Goal: Find specific page/section: Find specific page/section

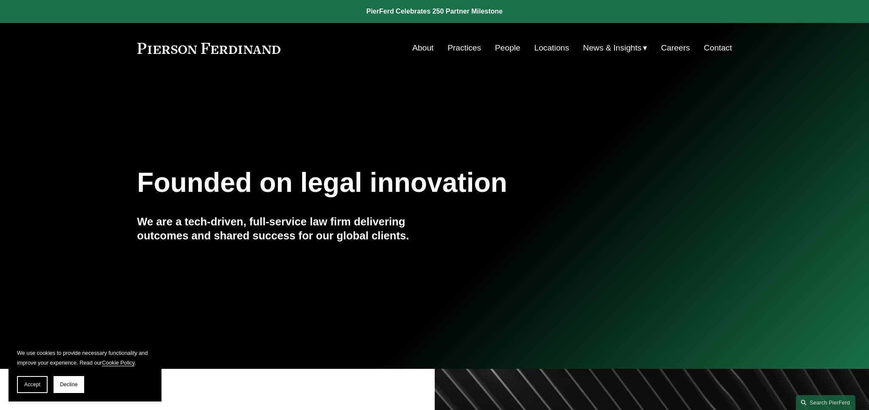
click at [509, 48] on link "People" at bounding box center [507, 48] width 25 height 16
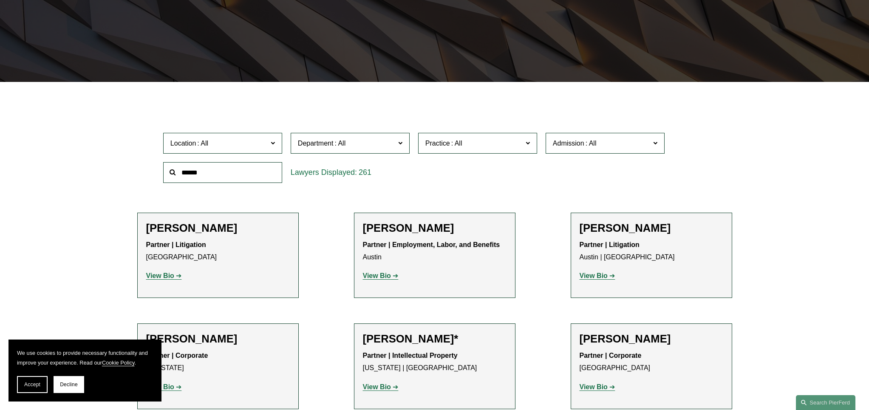
scroll to position [170, 0]
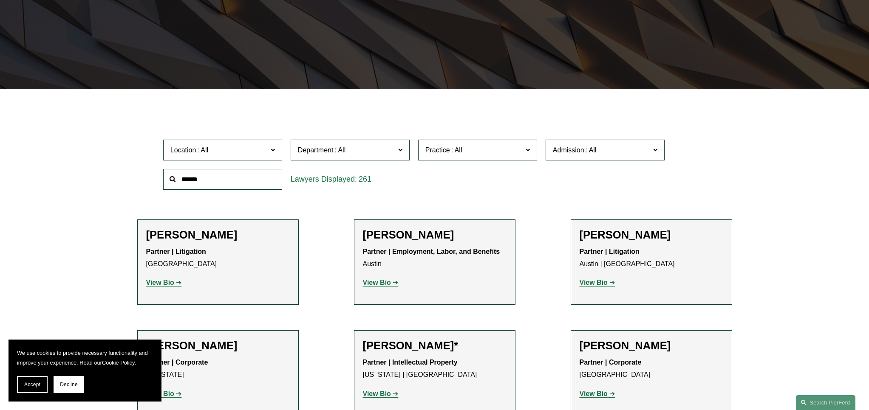
click at [236, 175] on input "text" at bounding box center [222, 179] width 119 height 21
type input "****"
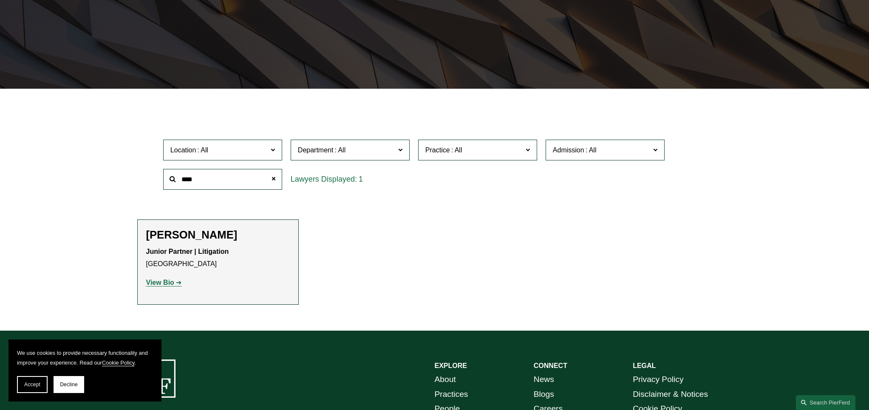
click at [167, 286] on strong "View Bio" at bounding box center [160, 282] width 28 height 7
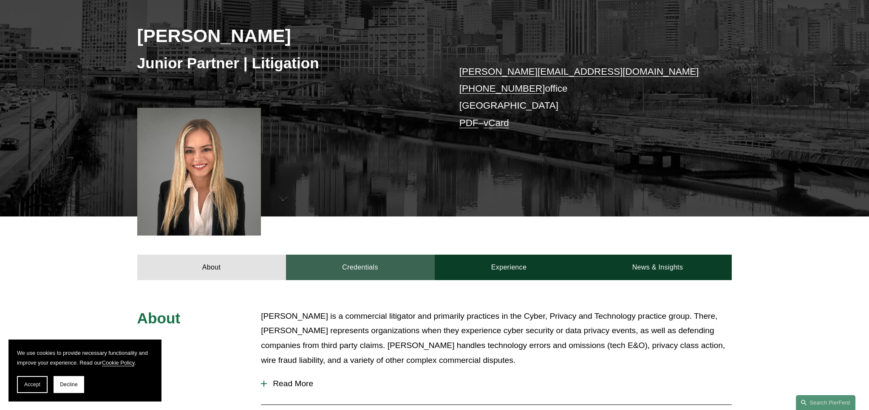
scroll to position [127, 0]
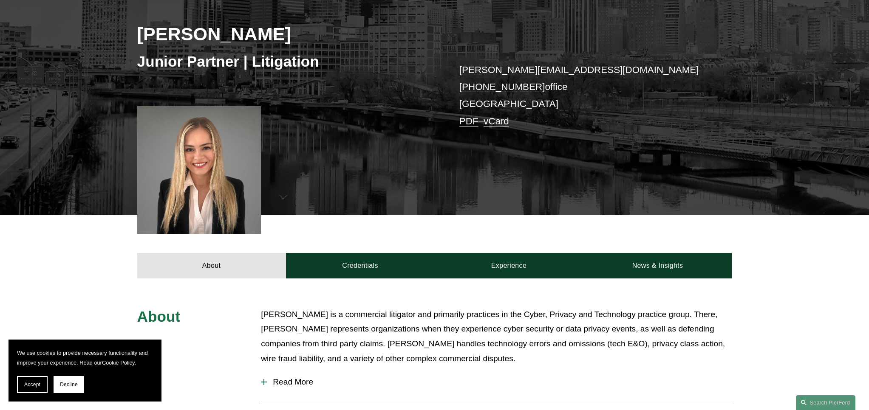
click at [279, 383] on span "Read More" at bounding box center [499, 382] width 465 height 9
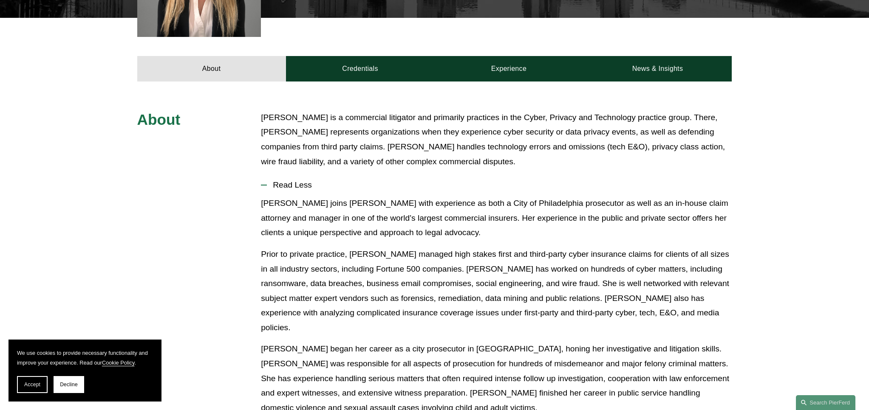
scroll to position [425, 0]
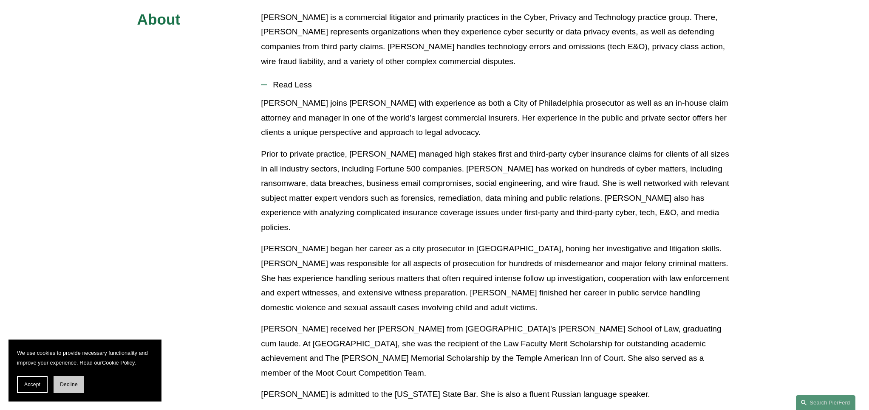
click at [56, 387] on button "Decline" at bounding box center [69, 384] width 31 height 17
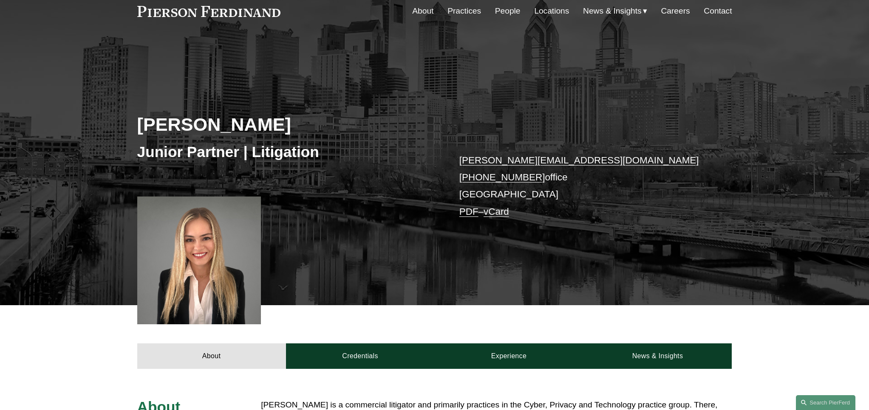
scroll to position [0, 0]
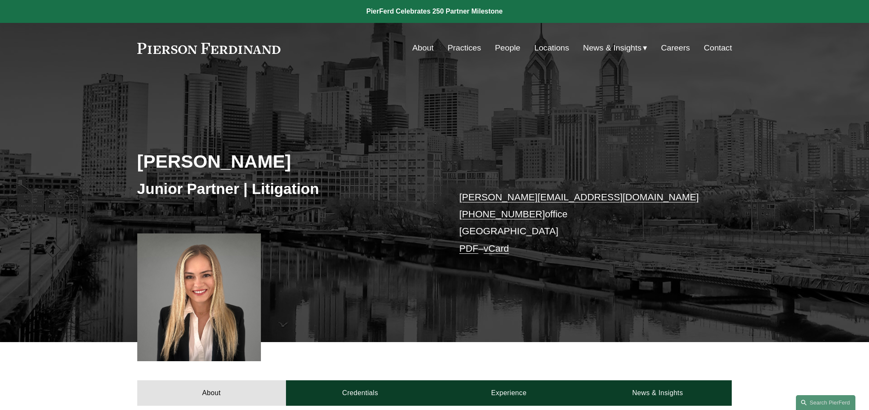
click at [670, 50] on link "Careers" at bounding box center [675, 48] width 29 height 16
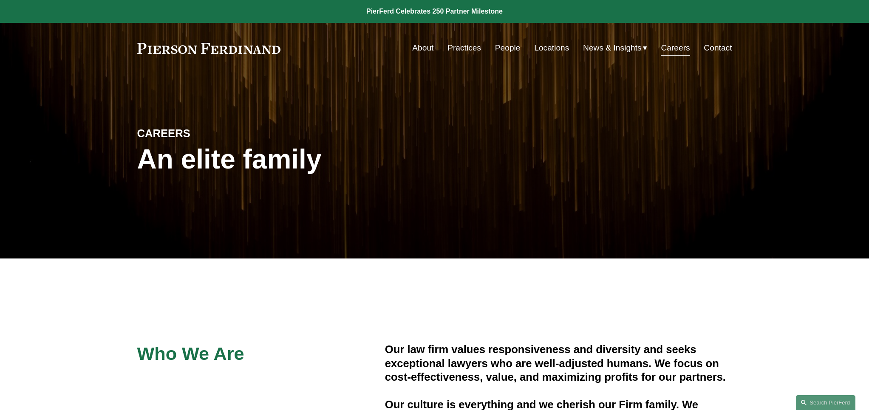
click at [458, 47] on link "Practices" at bounding box center [464, 48] width 34 height 16
